Goal: Task Accomplishment & Management: Use online tool/utility

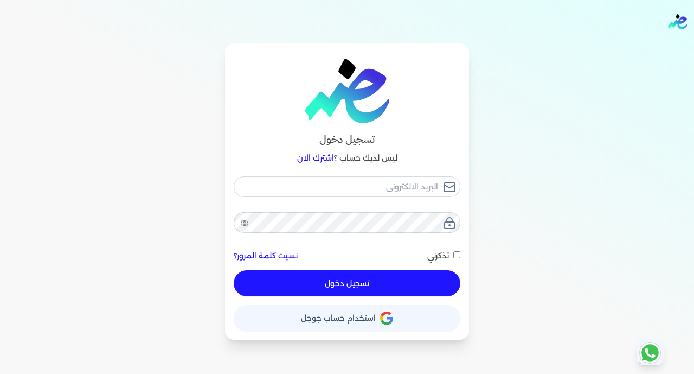
click at [364, 322] on span "استخدام حساب جوجل" at bounding box center [338, 318] width 75 height 8
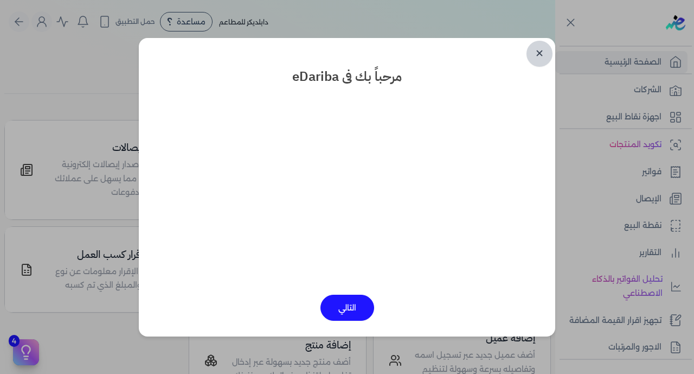
click at [539, 48] on link "✕" at bounding box center [540, 54] width 26 height 26
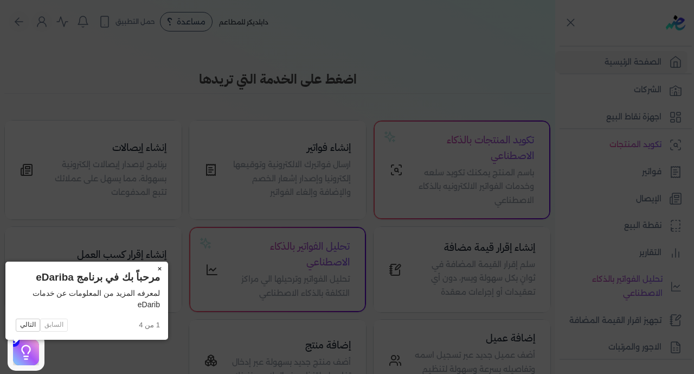
click at [151, 268] on button "×" at bounding box center [159, 269] width 17 height 15
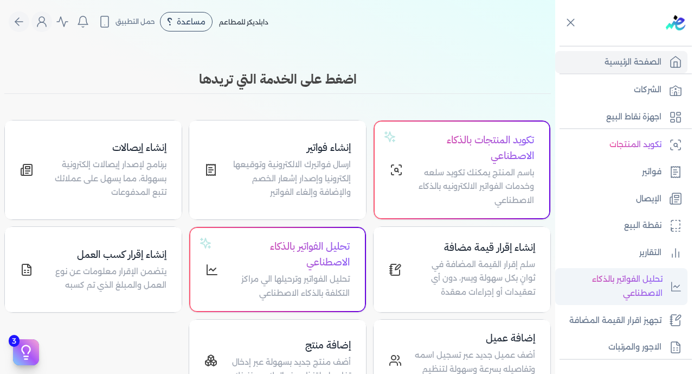
scroll to position [212, 0]
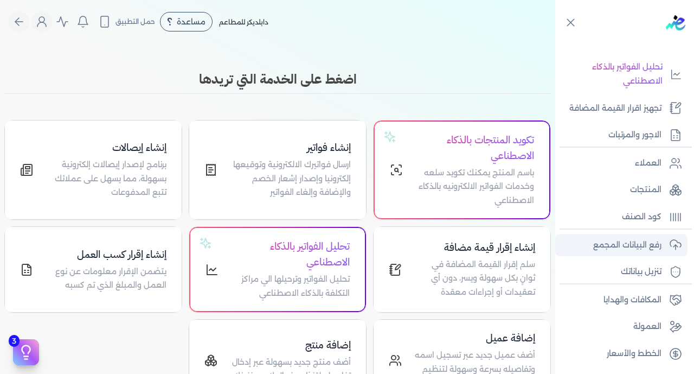
click at [630, 248] on p "رفع البيانات المجمع" at bounding box center [628, 245] width 68 height 14
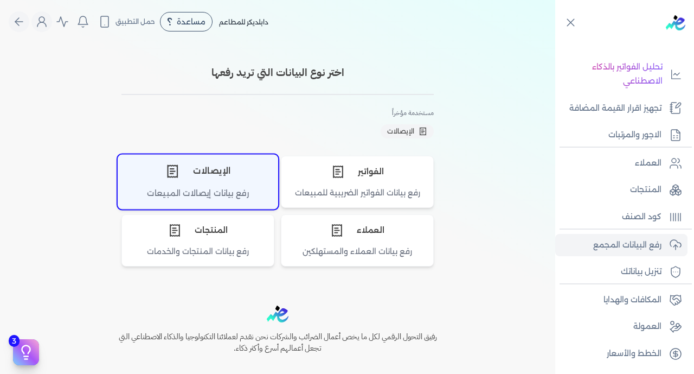
click at [253, 195] on div "رفع بيانات إيصالات المبيعات" at bounding box center [198, 197] width 160 height 21
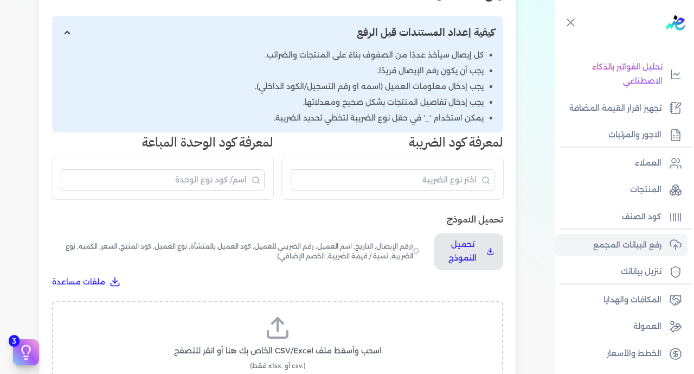
scroll to position [173, 0]
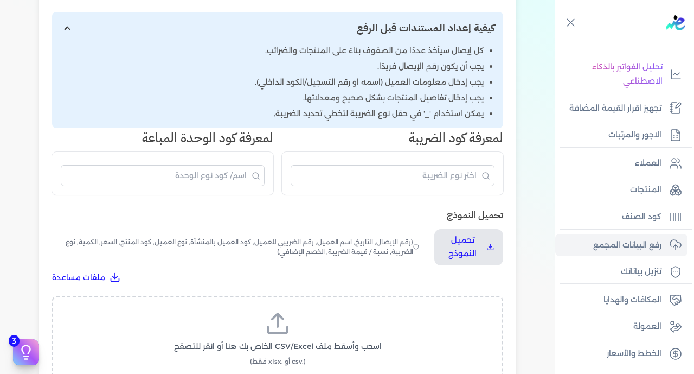
click at [268, 310] on icon at bounding box center [278, 323] width 26 height 26
click at [0, 0] on input "اسحب وأسقط ملف CSV/Excel الخاص بك هنا أو انقر للتصفح (.csv أو .xlsx فقط)" at bounding box center [0, 0] width 0 height 0
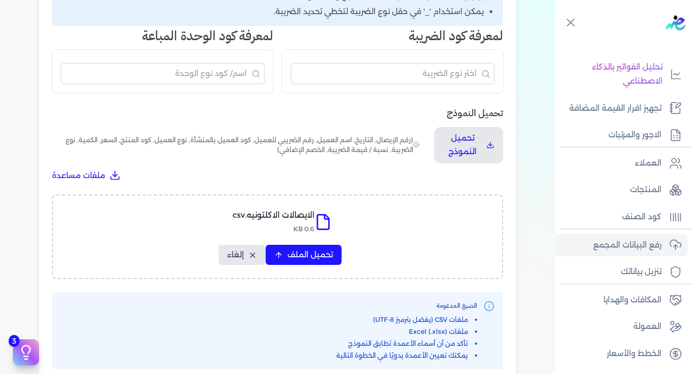
scroll to position [352, 0]
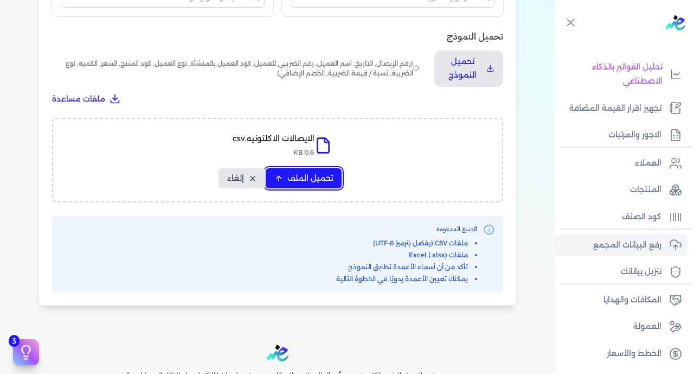
click at [305, 173] on span "تحميل الملف" at bounding box center [311, 178] width 46 height 11
select select "رقم الإيصال"
select select "سيريال المنتج"
select select "السعر"
select select "الكمية"
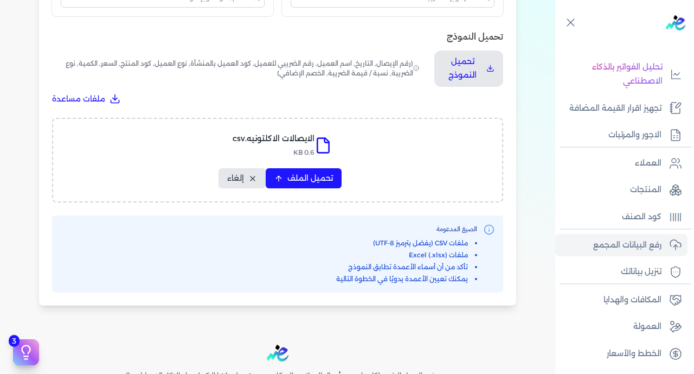
select select "نوع الضريبة"
select select "نسبة / قيمة الضريبة"
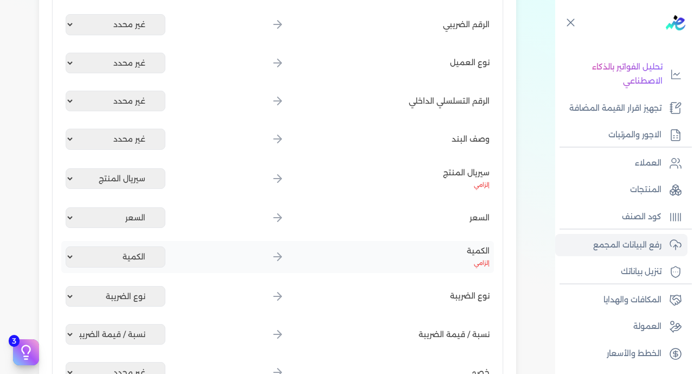
scroll to position [642, 0]
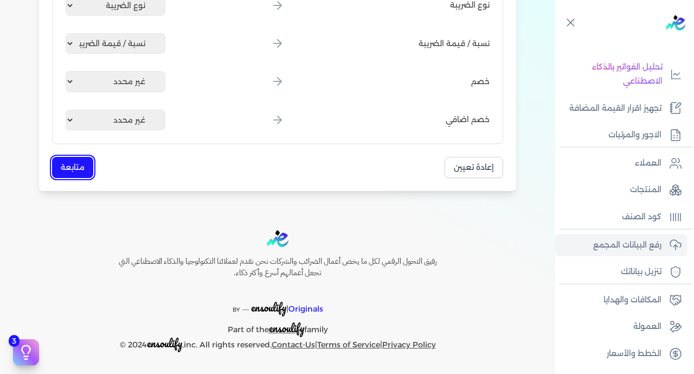
click at [75, 168] on button "متابعة" at bounding box center [72, 167] width 41 height 21
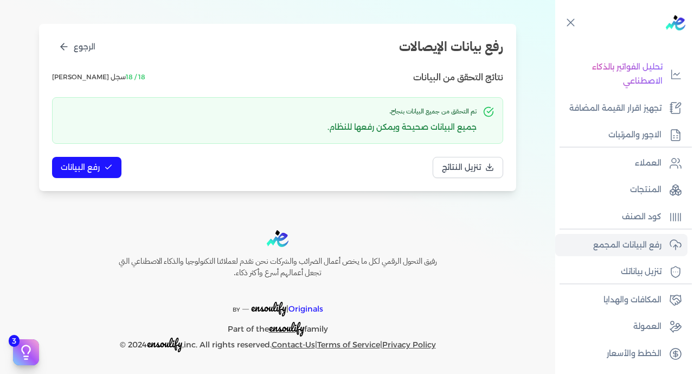
scroll to position [115, 0]
click at [81, 167] on span "رفع البيانات" at bounding box center [80, 167] width 39 height 11
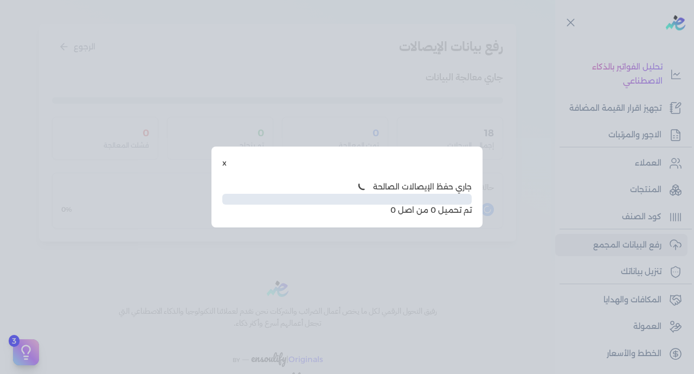
scroll to position [55, 0]
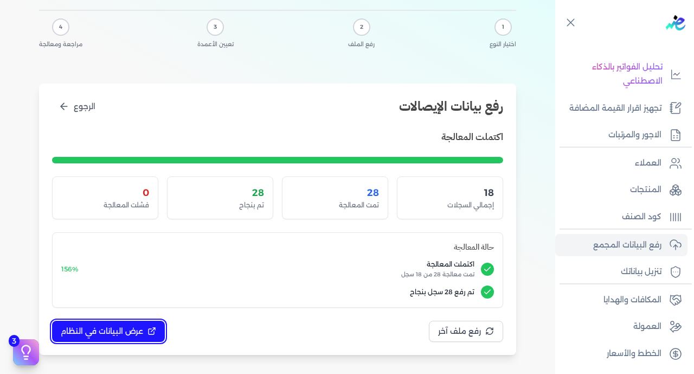
click at [133, 330] on span "عرض البيانات في النظام" at bounding box center [102, 331] width 82 height 11
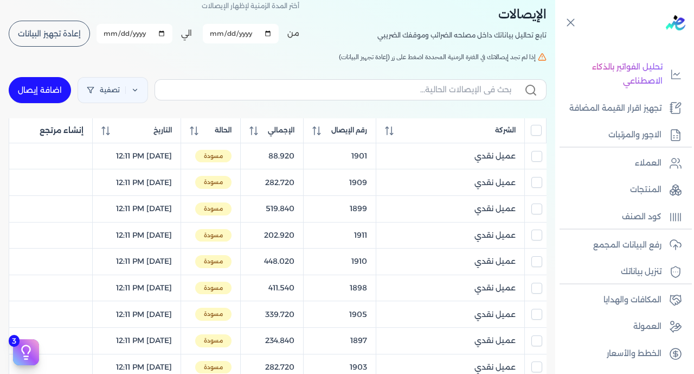
click at [537, 132] on input "All items unselected" at bounding box center [536, 130] width 11 height 11
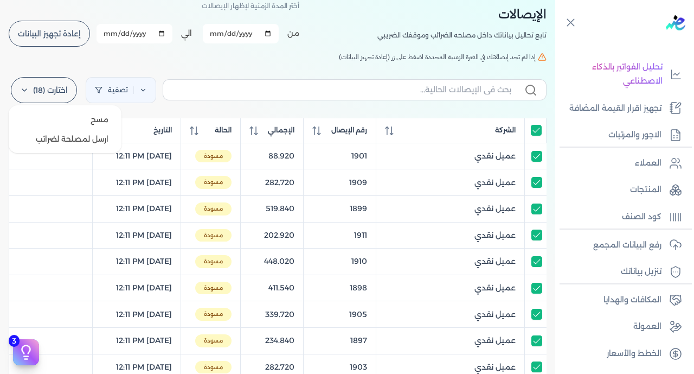
click at [43, 90] on label "اختارت (18)" at bounding box center [44, 90] width 66 height 26
click at [87, 138] on button "ارسل لمصلحة لضرائب" at bounding box center [65, 139] width 104 height 20
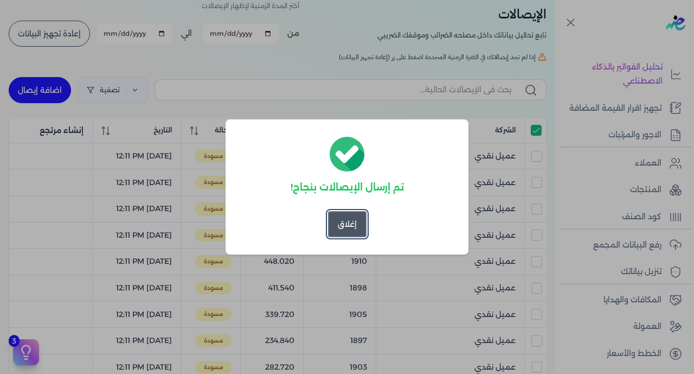
click at [348, 224] on button "إغلاق" at bounding box center [347, 224] width 39 height 26
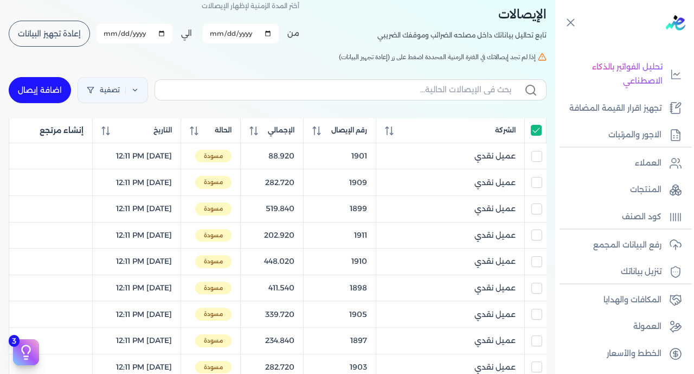
click at [538, 134] on input "All items selected" at bounding box center [536, 130] width 11 height 11
checkbox input "false"
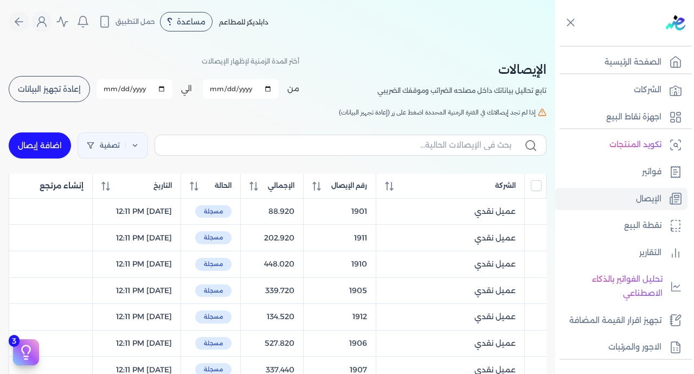
click at [72, 85] on span "إعادة تجهيز البيانات" at bounding box center [49, 89] width 63 height 8
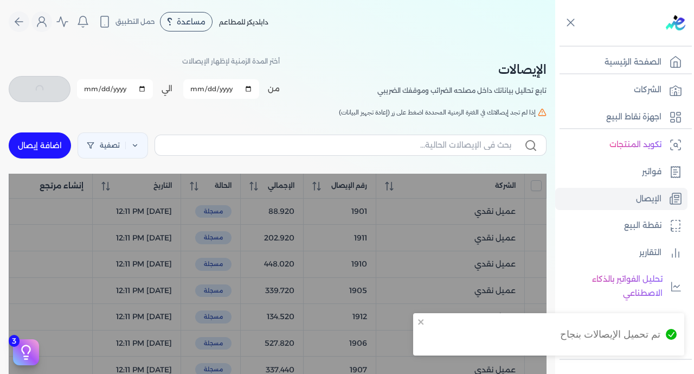
checkbox input "false"
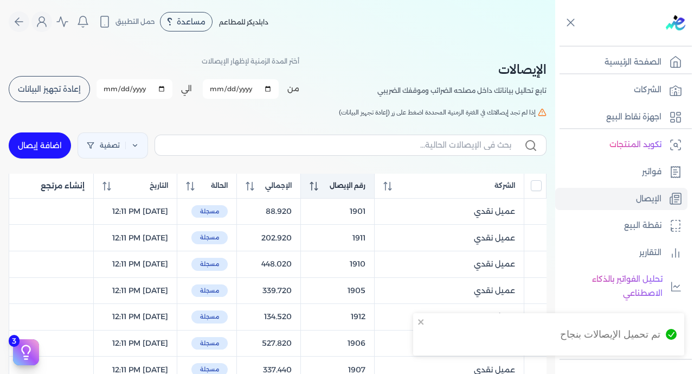
click at [363, 190] on span "رقم الإيصال" at bounding box center [348, 186] width 36 height 10
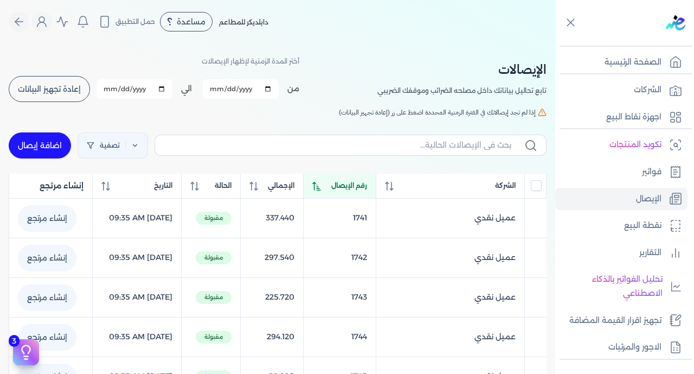
click at [363, 190] on span "رقم الإيصال" at bounding box center [349, 186] width 36 height 10
